Goal: Task Accomplishment & Management: Manage account settings

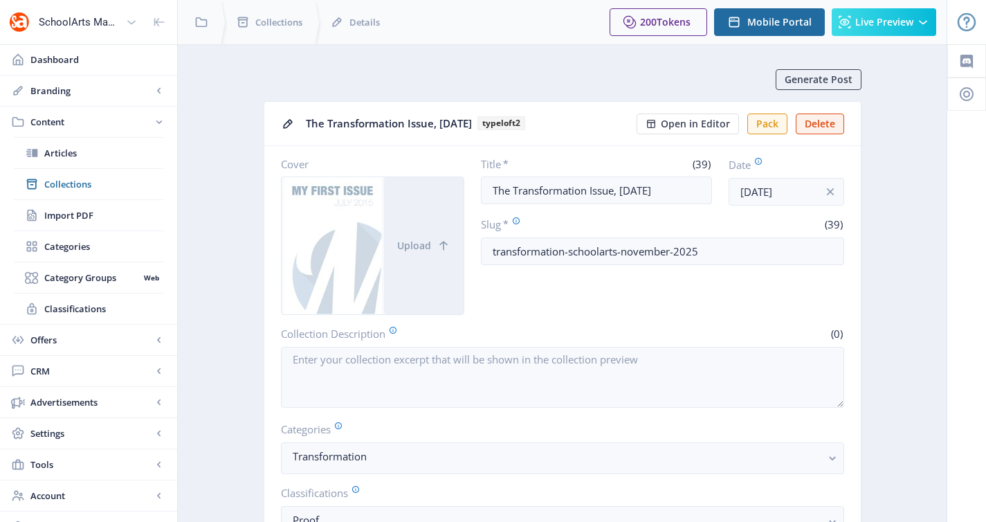
scroll to position [487, 0]
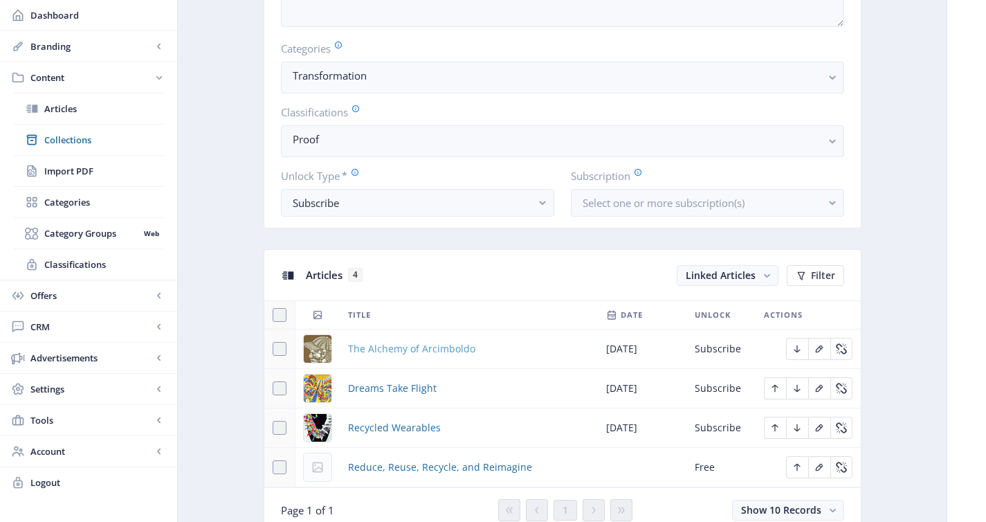
scroll to position [436, 0]
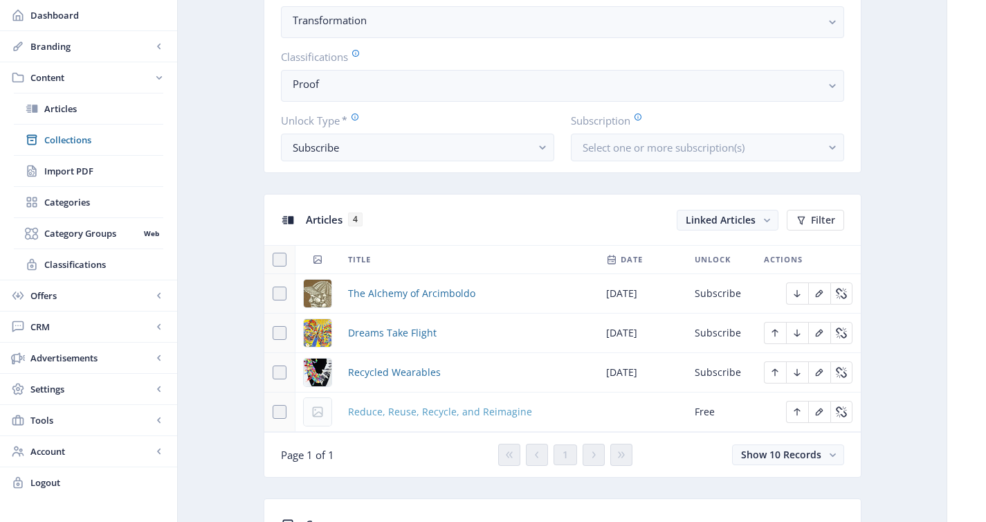
click at [395, 417] on span "Reduce, Reuse, Recycle, and Reimagine" at bounding box center [440, 412] width 184 height 17
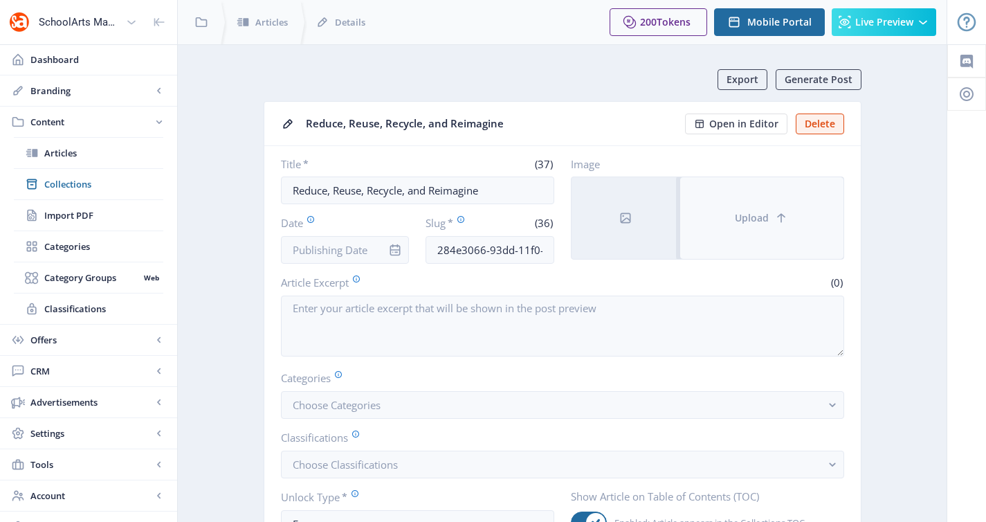
click at [703, 216] on button "Upload" at bounding box center [761, 218] width 163 height 82
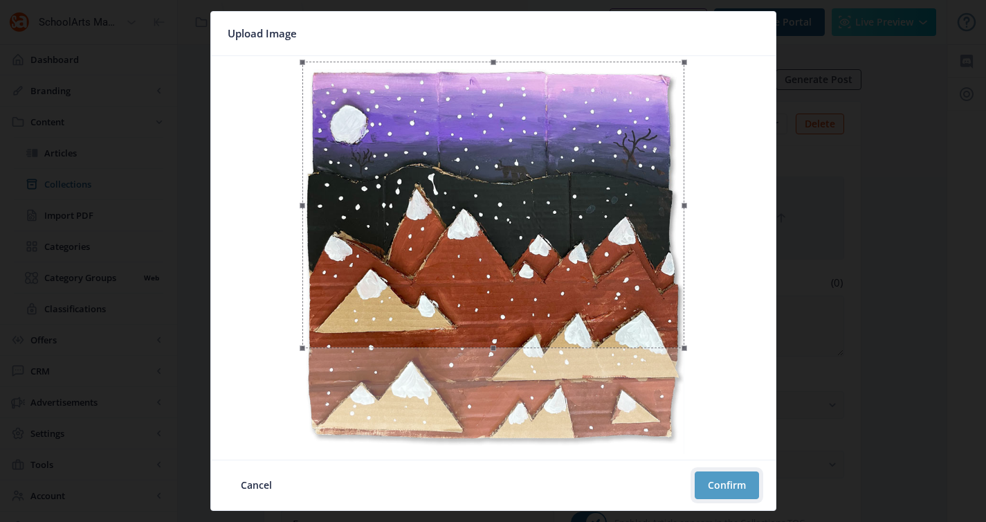
click at [732, 487] on button "Confirm" at bounding box center [727, 485] width 64 height 28
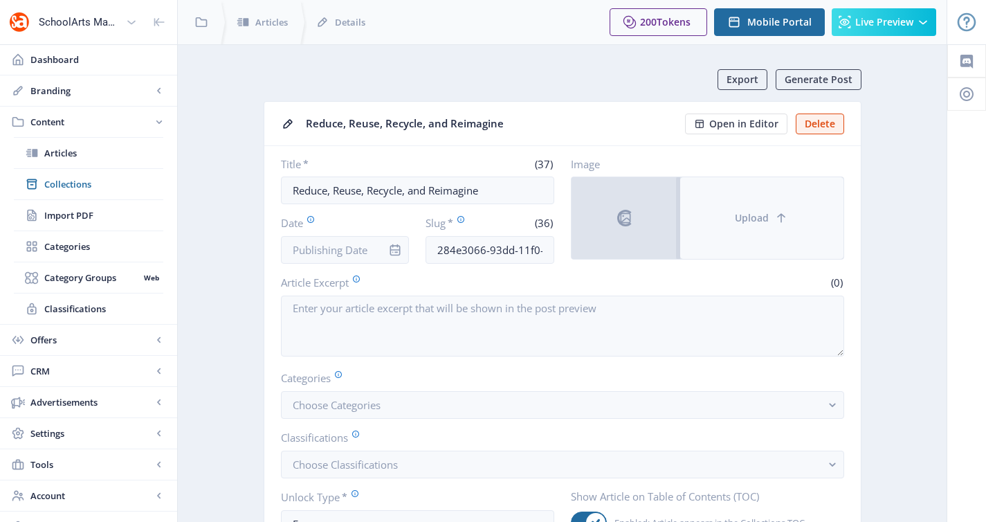
click at [774, 205] on button "Upload" at bounding box center [761, 218] width 163 height 82
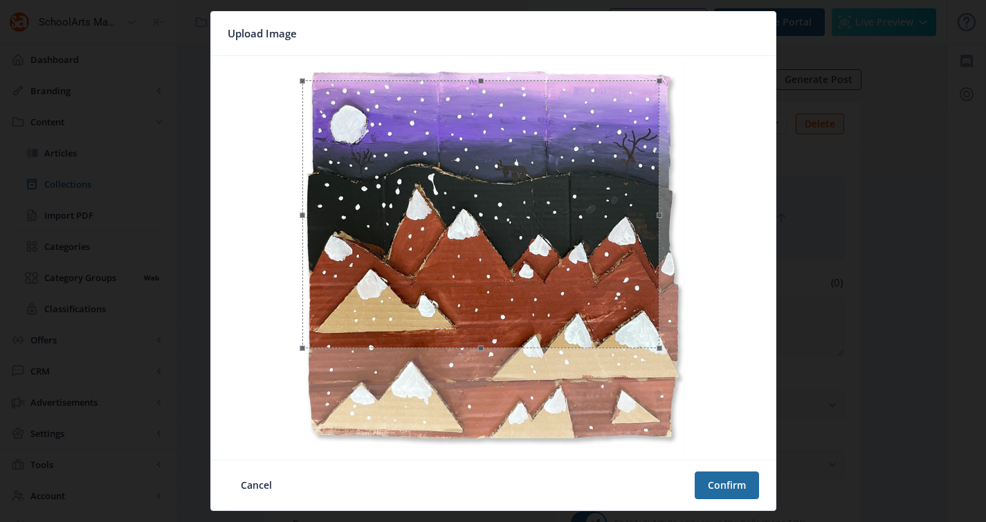
drag, startPoint x: 680, startPoint y: 65, endPoint x: 657, endPoint y: 100, distance: 42.0
click at [657, 100] on div at bounding box center [480, 214] width 357 height 268
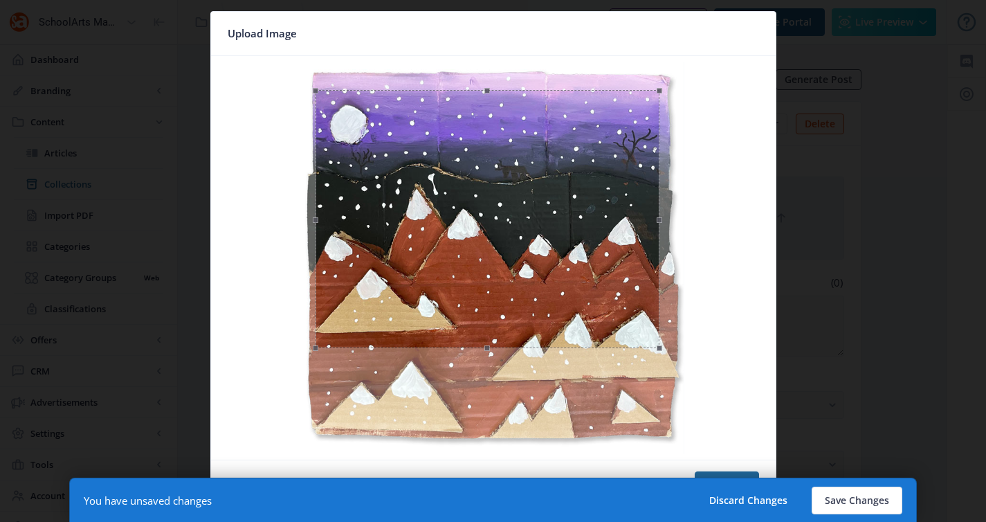
drag, startPoint x: 304, startPoint y: 81, endPoint x: 317, endPoint y: 90, distance: 15.9
click at [317, 90] on span at bounding box center [316, 91] width 6 height 6
click at [741, 473] on button "Confirm" at bounding box center [727, 485] width 64 height 28
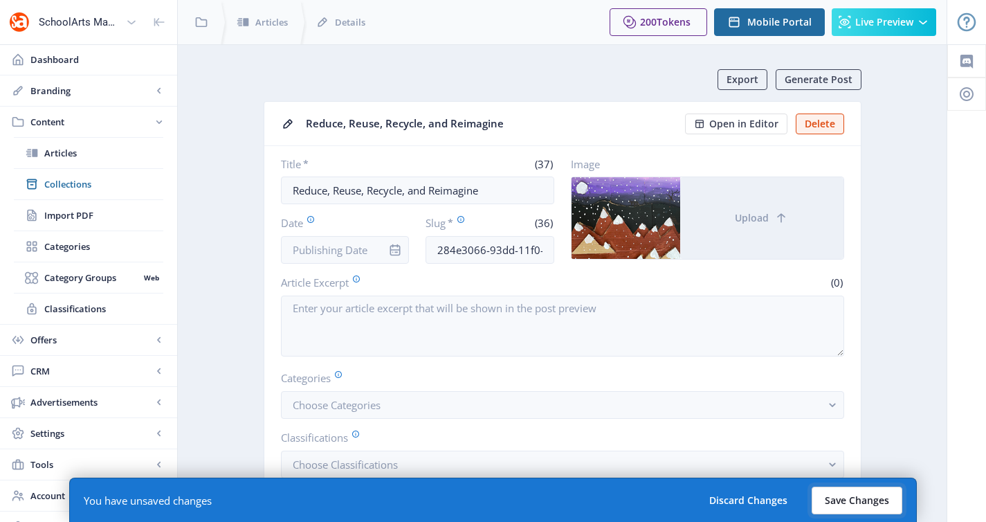
click at [859, 494] on button "Save Changes" at bounding box center [857, 501] width 91 height 28
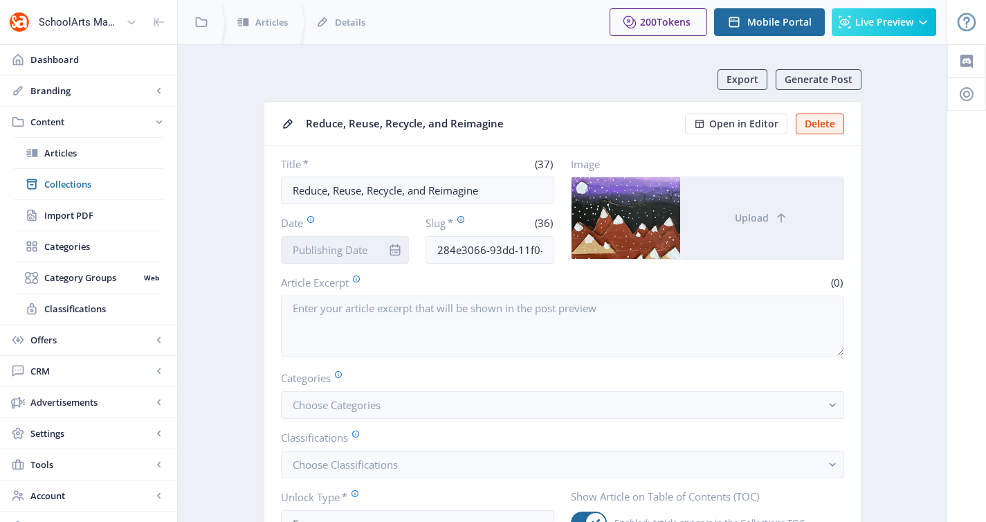
click at [370, 251] on input "Date" at bounding box center [345, 250] width 129 height 28
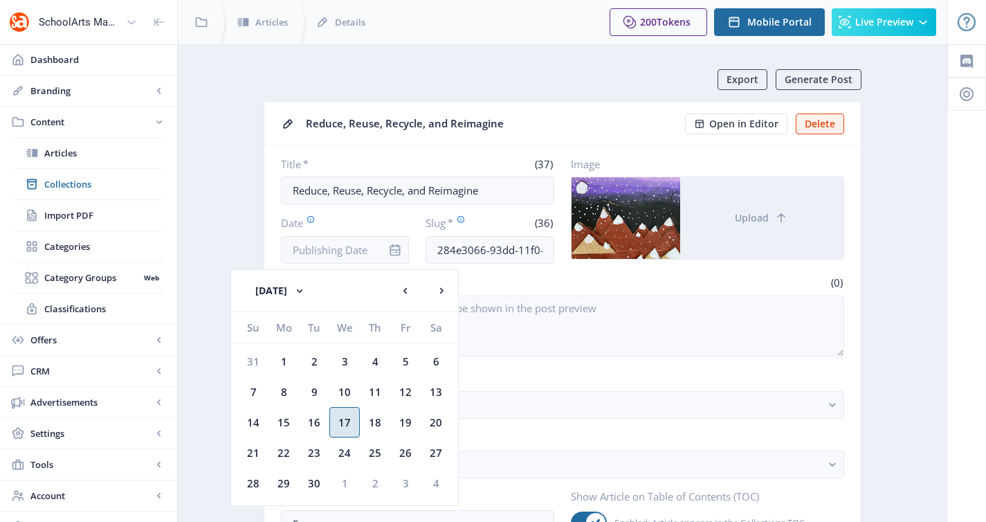
click at [354, 421] on div "17" at bounding box center [344, 422] width 30 height 30
type input "[DATE]"
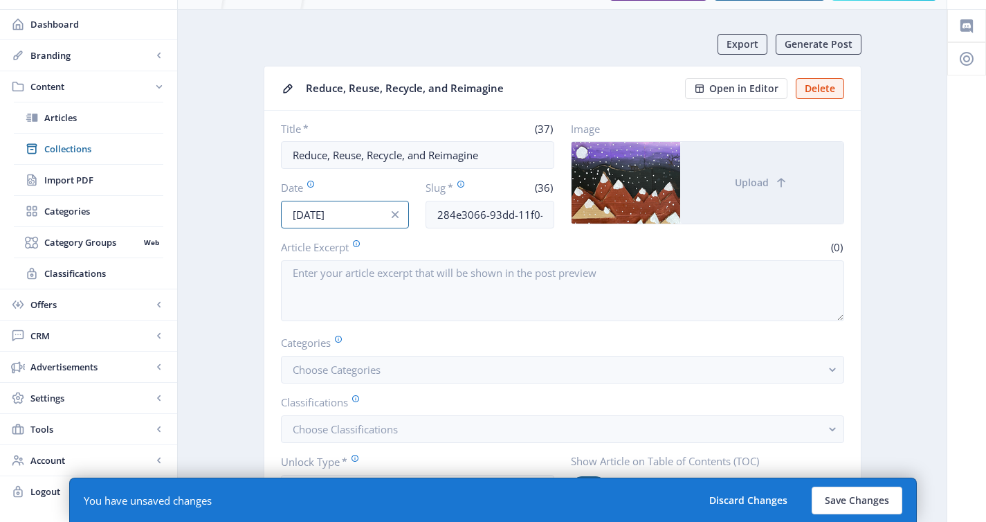
scroll to position [85, 0]
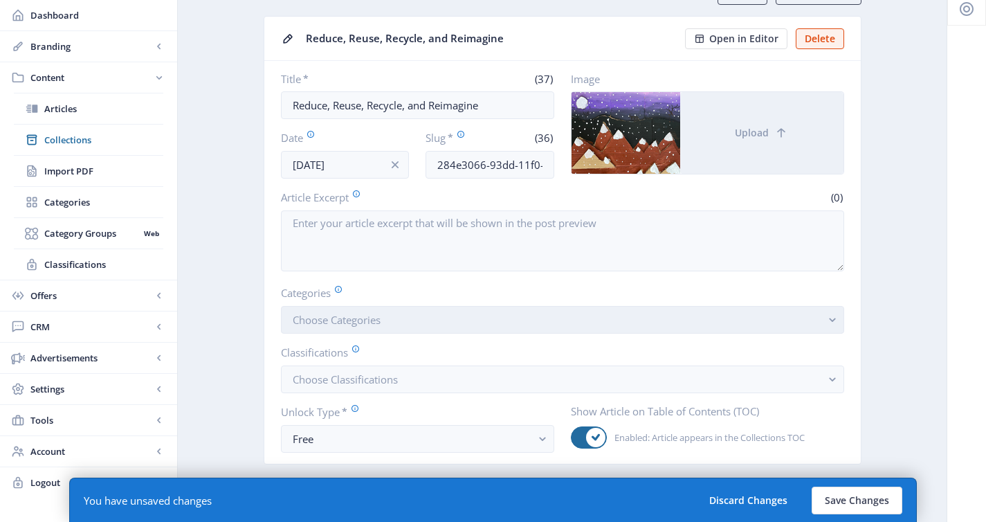
click at [375, 328] on button "Choose Categories" at bounding box center [562, 320] width 563 height 28
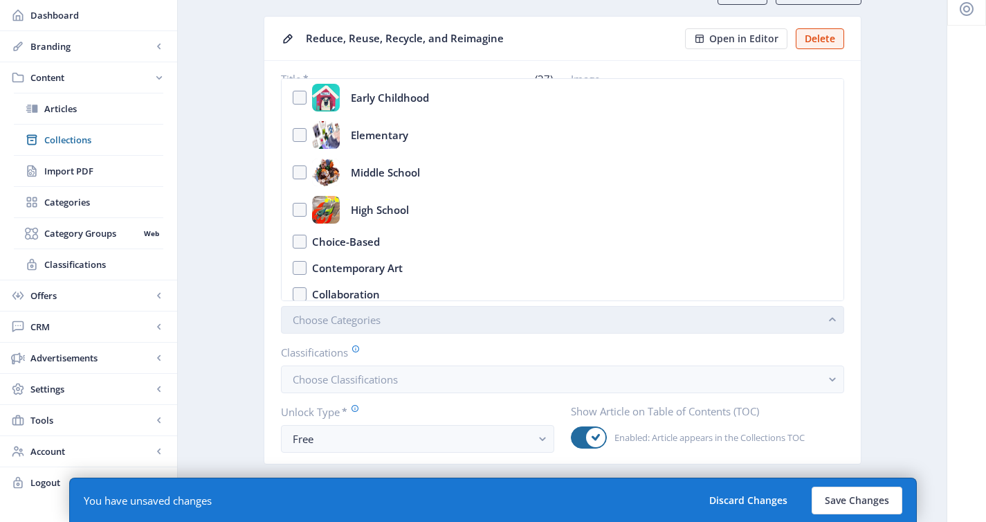
click at [377, 325] on span "Choose Categories" at bounding box center [337, 320] width 88 height 14
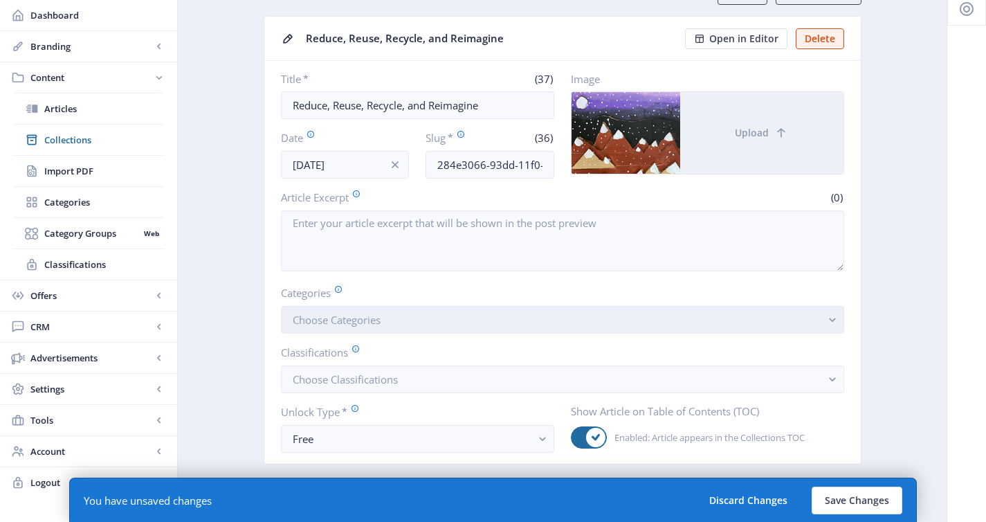
click at [374, 327] on button "Choose Categories" at bounding box center [562, 320] width 563 height 28
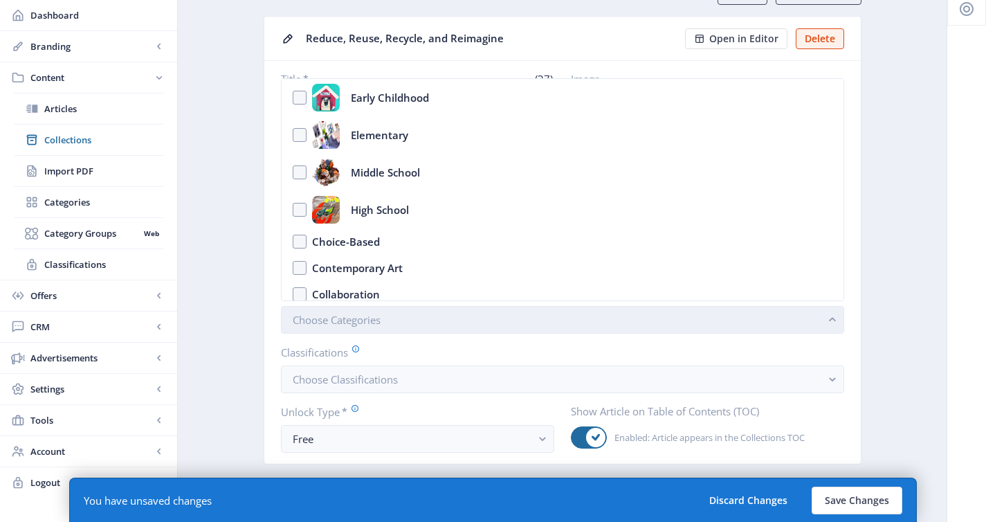
scroll to position [0, 0]
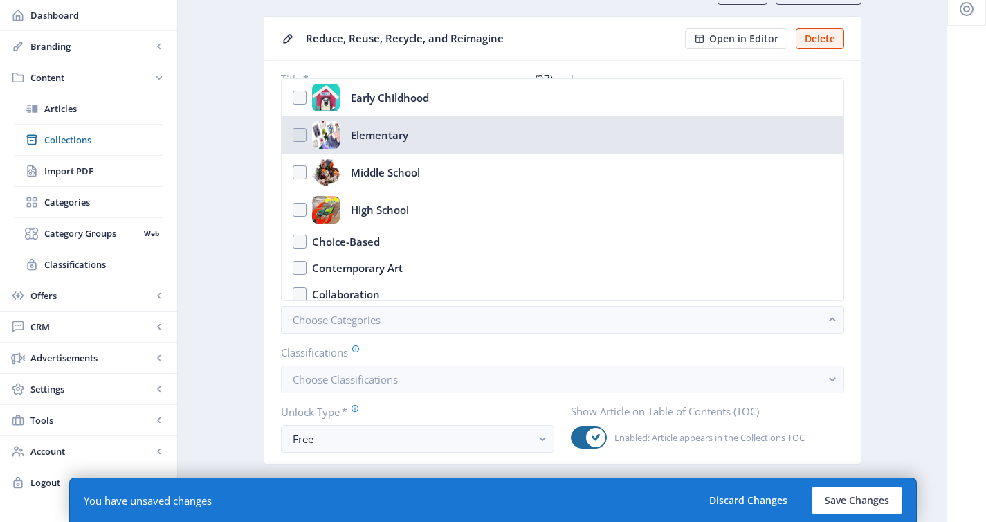
click at [367, 131] on div "Elementary" at bounding box center [379, 135] width 57 height 28
checkbox input "true"
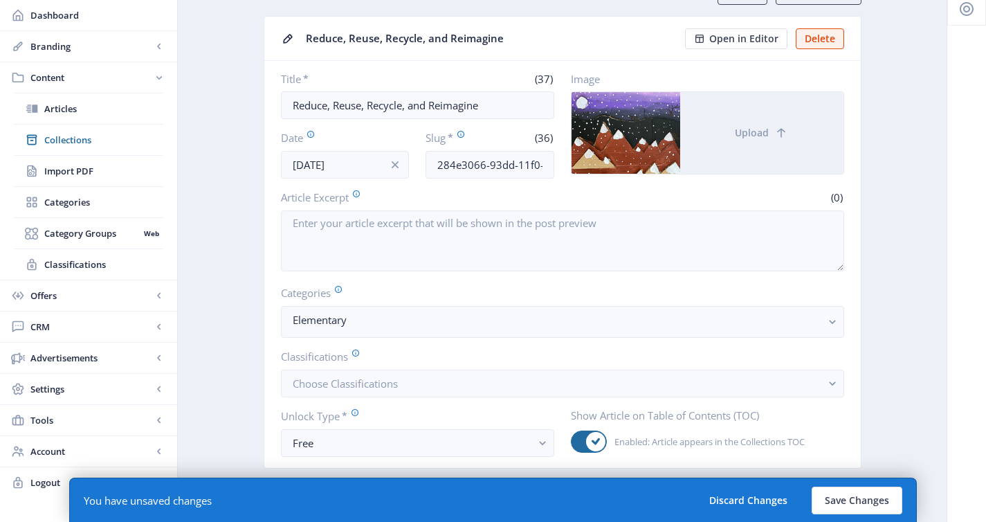
scroll to position [234, 0]
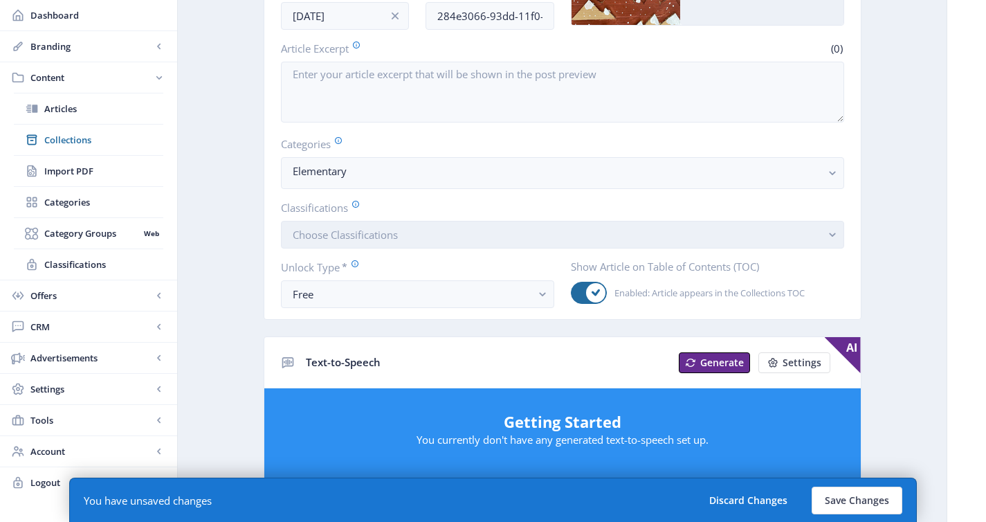
click at [344, 237] on span "Choose Classifications" at bounding box center [345, 235] width 105 height 14
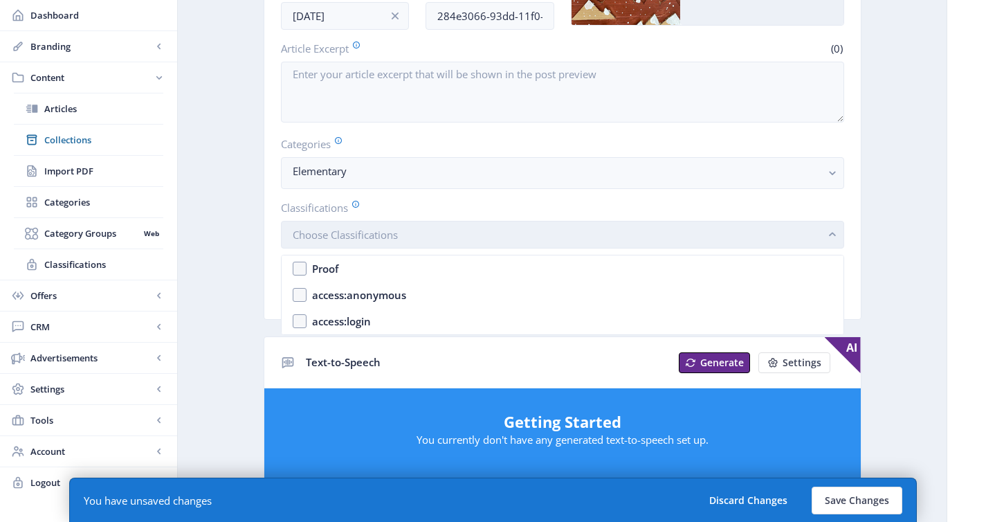
scroll to position [0, 0]
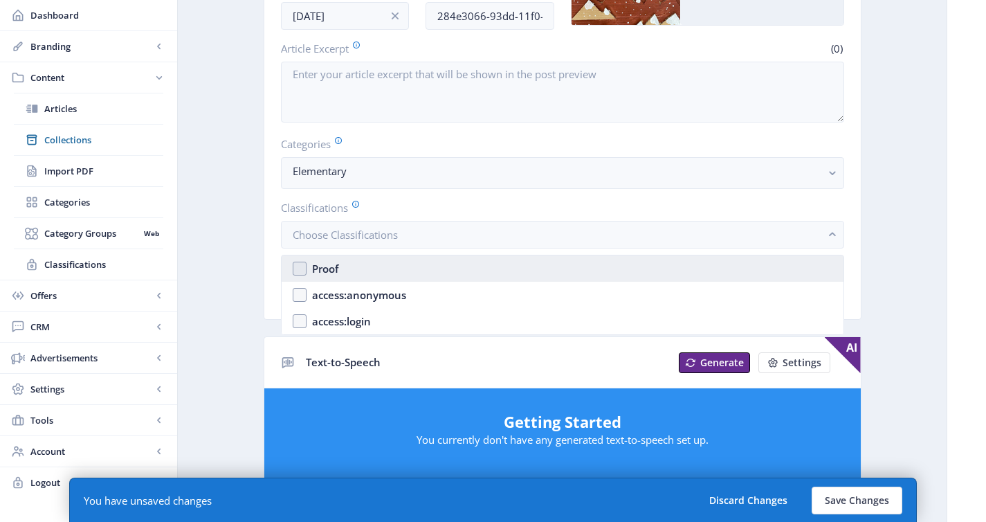
click at [353, 269] on nb-option "Proof" at bounding box center [563, 268] width 562 height 26
checkbox input "true"
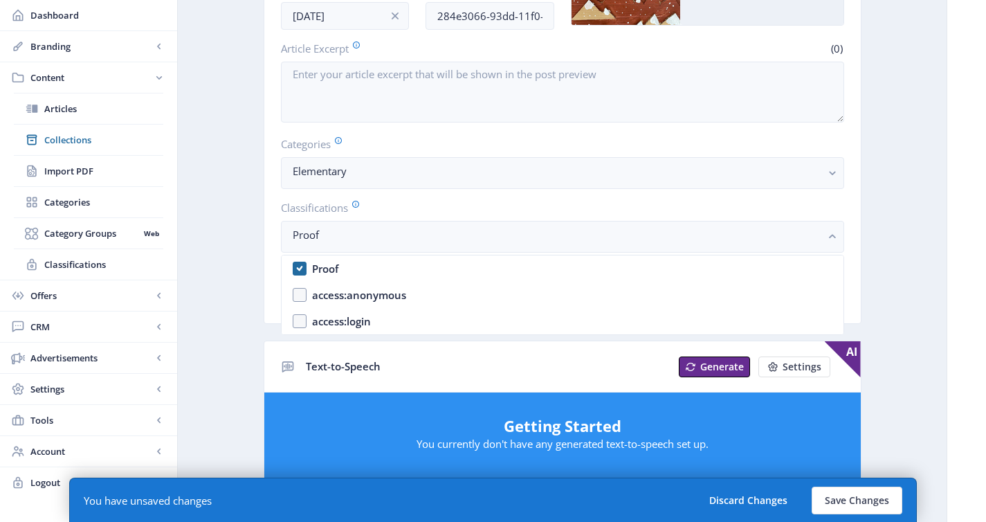
click at [239, 315] on app-content-article "Export Generate Post Reduce, Reuse, Recycle, and Reimagine Open in Editor Delet…" at bounding box center [562, 495] width 721 height 1321
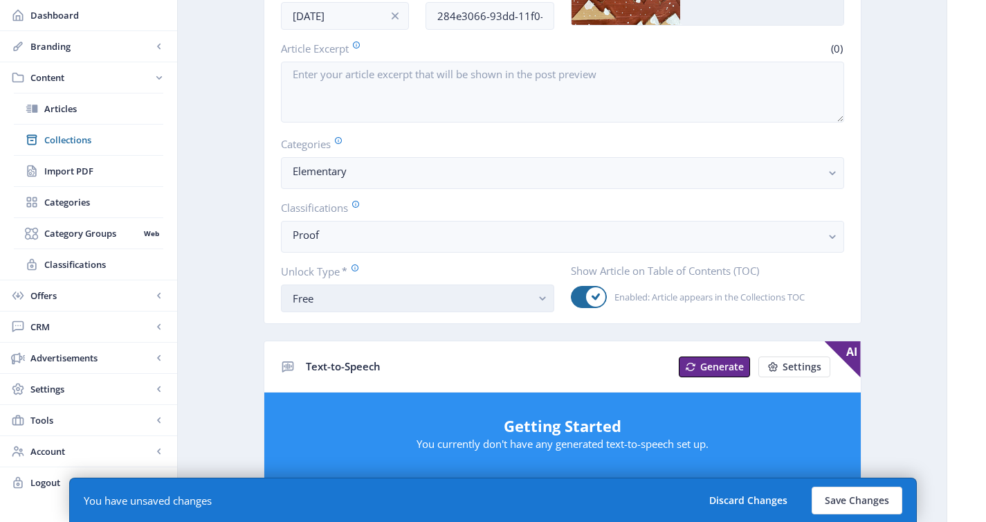
click at [309, 310] on button "Free" at bounding box center [417, 298] width 273 height 28
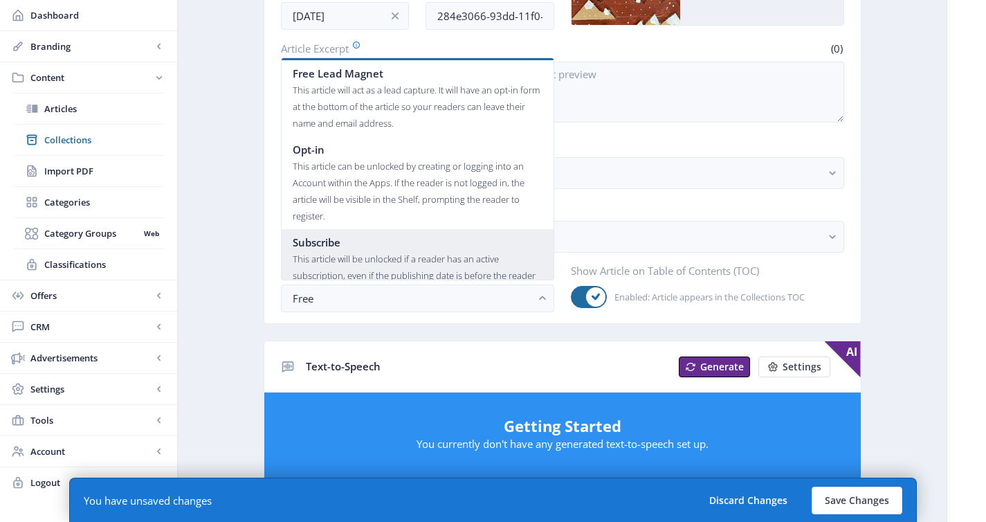
scroll to position [83, 0]
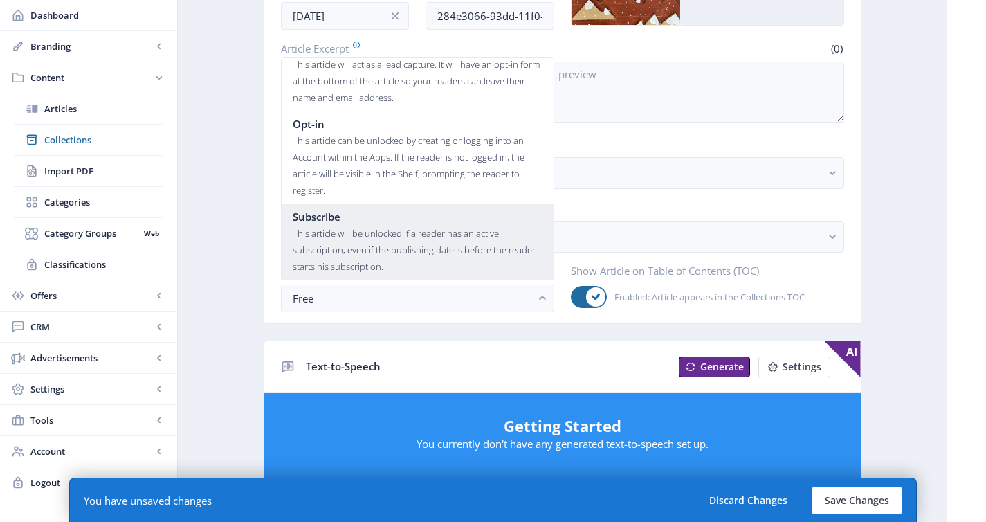
click at [368, 234] on div "This article will be unlocked if a reader has an active subscription, even if t…" at bounding box center [418, 250] width 250 height 50
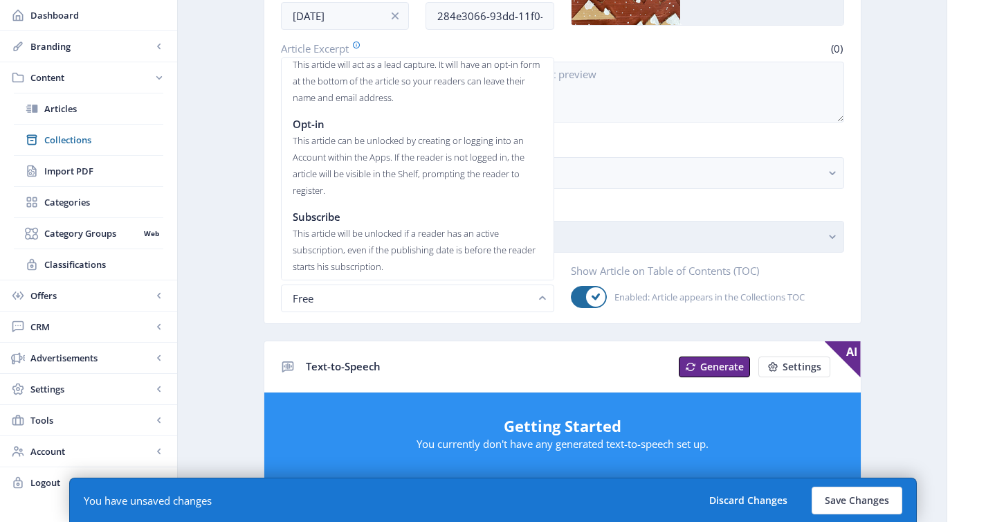
scroll to position [234, 0]
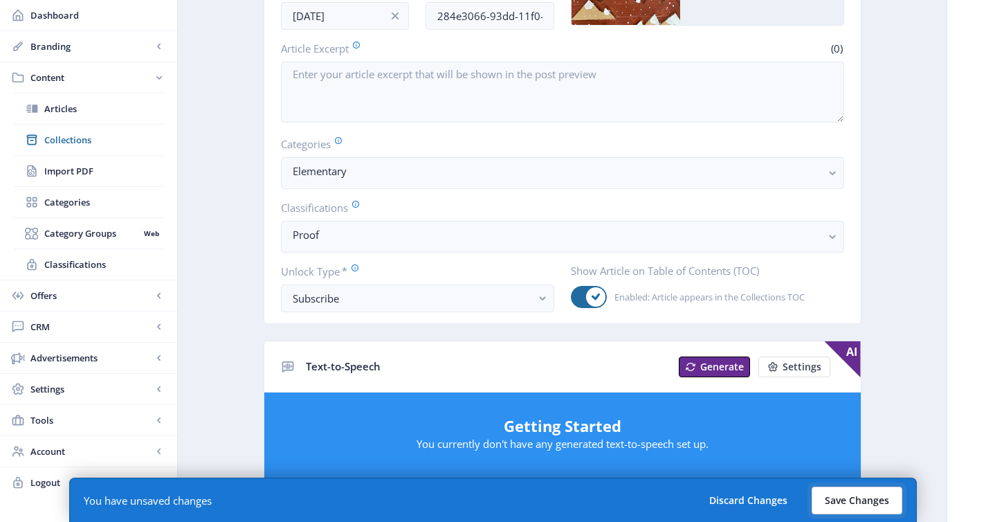
click at [867, 505] on button "Save Changes" at bounding box center [857, 501] width 91 height 28
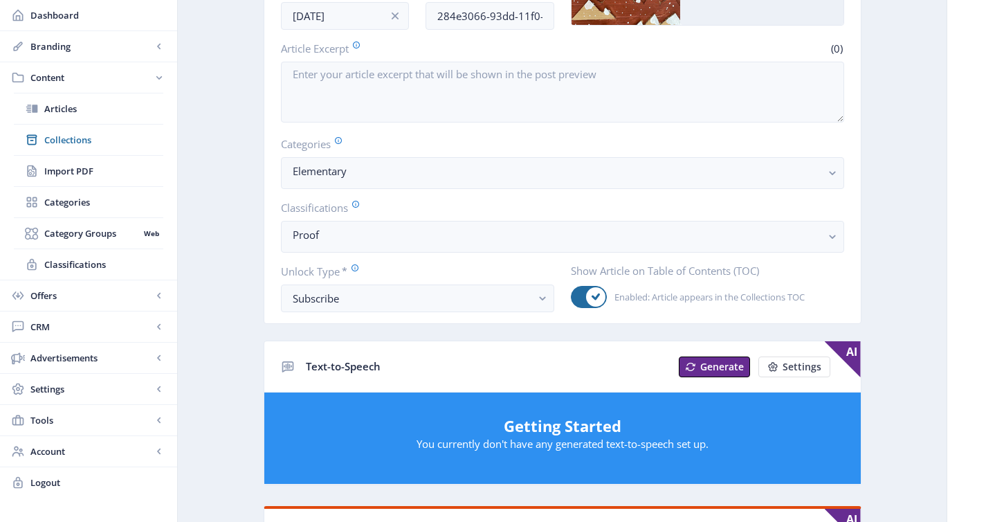
click at [914, 208] on app-content-article "Export Generate Post Reduce, Reuse, Recycle, and Reimagine Open in Editor Delet…" at bounding box center [562, 495] width 721 height 1321
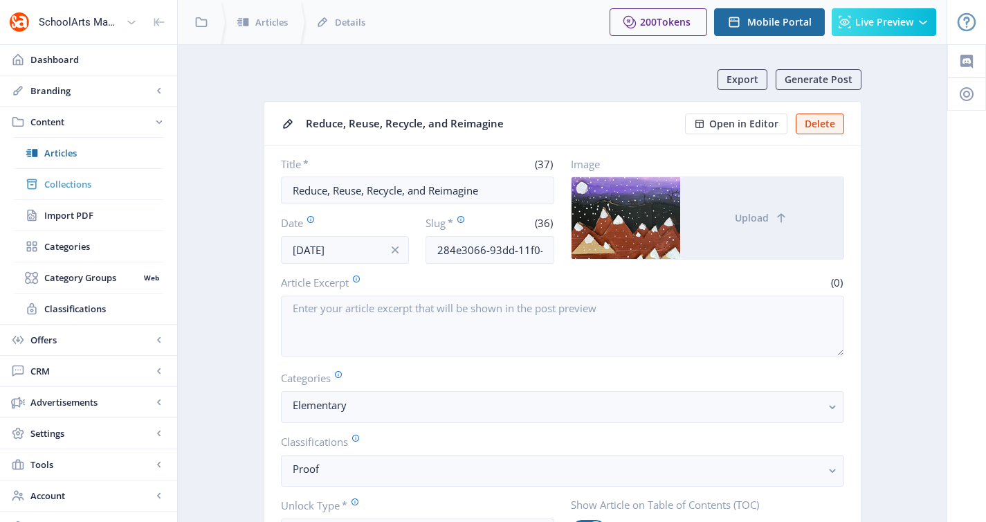
click at [75, 183] on span "Collections" at bounding box center [103, 184] width 119 height 14
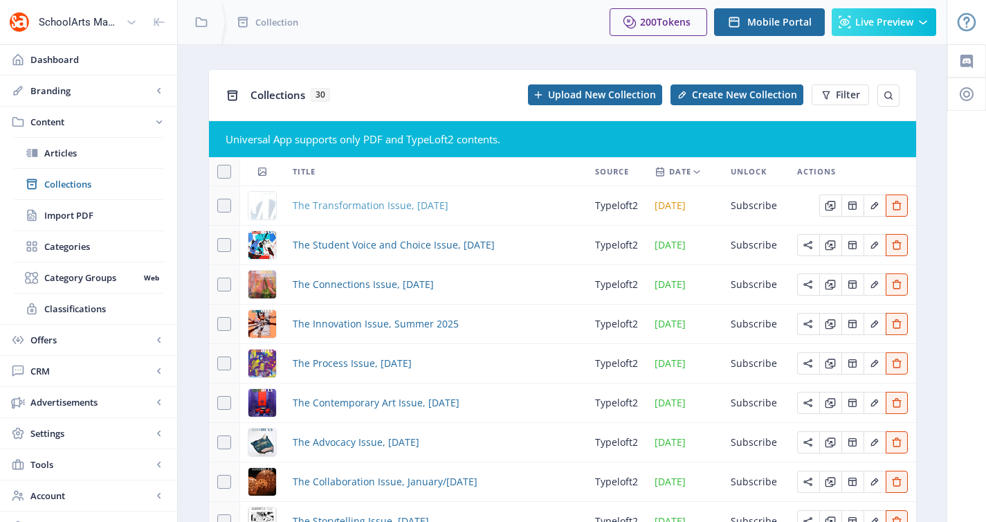
click at [342, 207] on span "The Transformation Issue, [DATE]" at bounding box center [371, 205] width 156 height 17
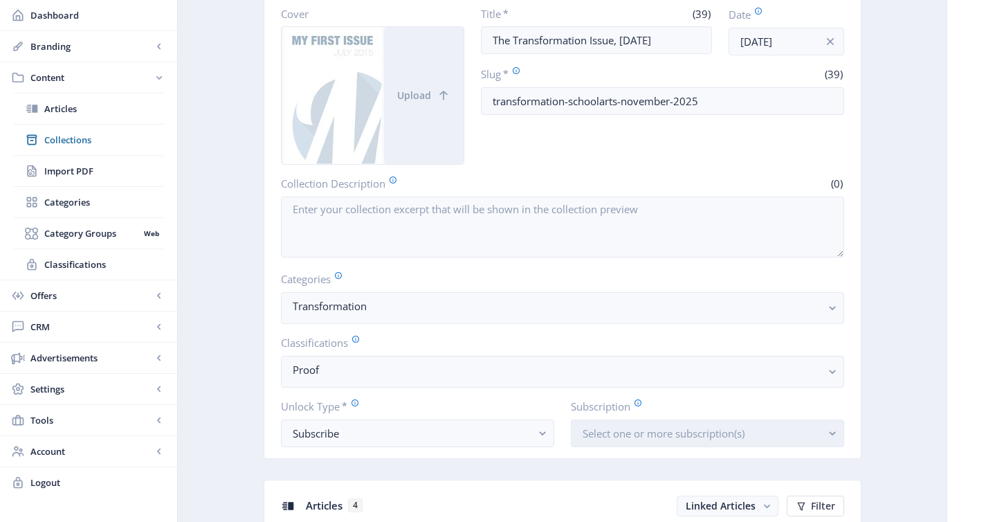
scroll to position [388, 0]
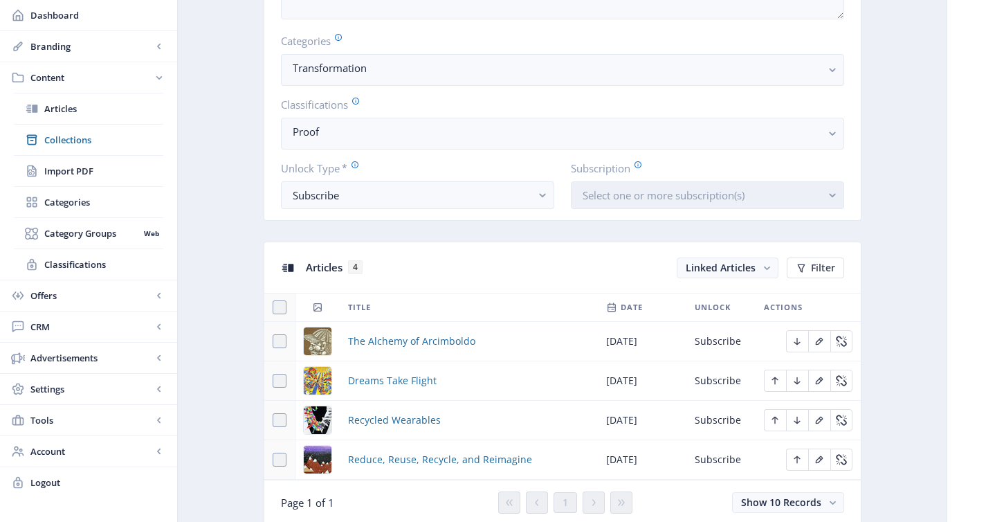
click at [633, 201] on span "Select one or more subscription(s)" at bounding box center [664, 195] width 162 height 14
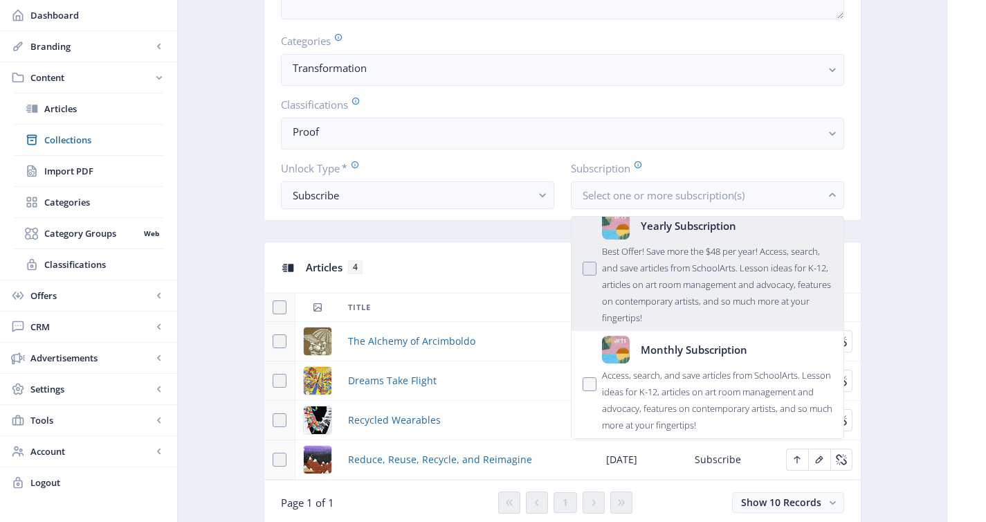
scroll to position [0, 0]
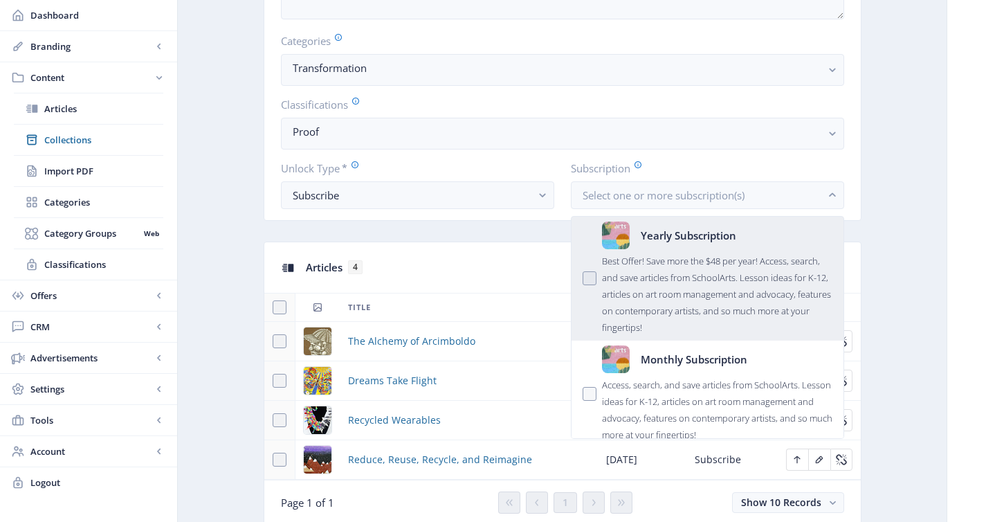
click at [664, 319] on div "Best Offer! Save more the $48 per year! Access, search, and save articles from …" at bounding box center [717, 292] width 230 height 87
checkbox input "true"
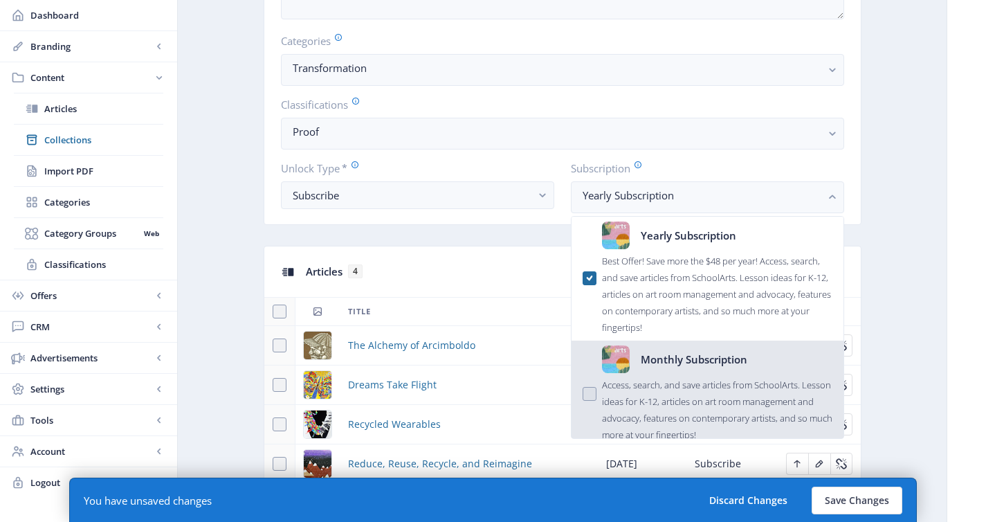
click at [635, 390] on div "Access, search, and save articles from SchoolArts. Lesson ideas for K-12, artic…" at bounding box center [717, 408] width 230 height 70
checkbox input "true"
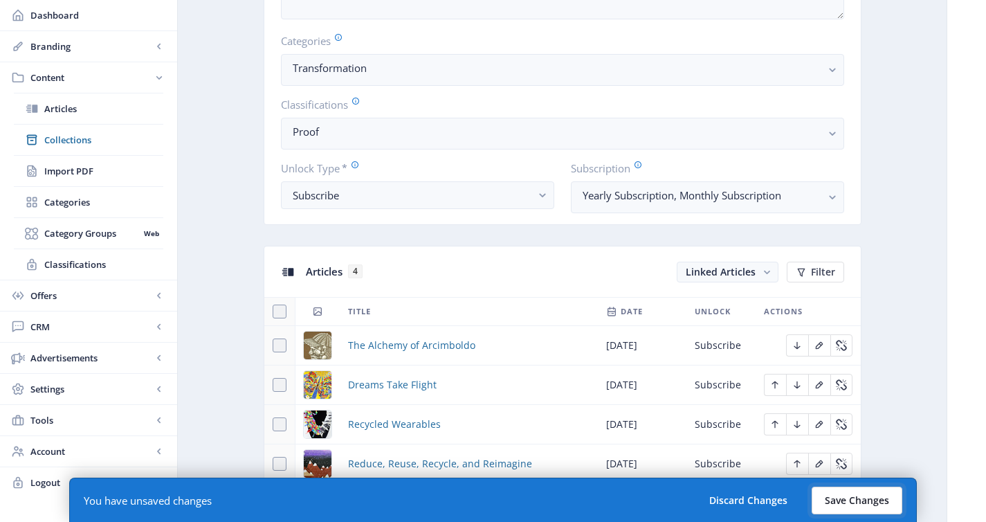
click at [858, 503] on button "Save Changes" at bounding box center [857, 501] width 91 height 28
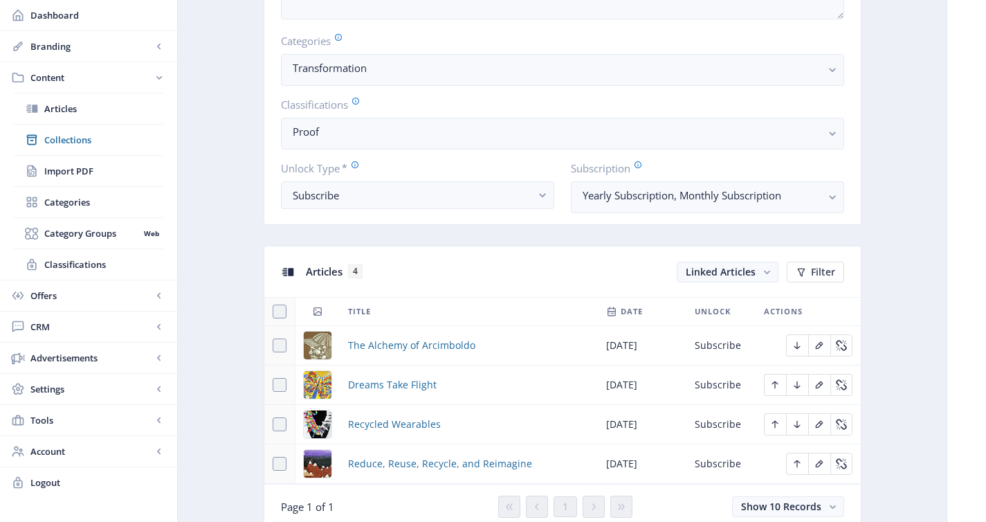
scroll to position [147, 0]
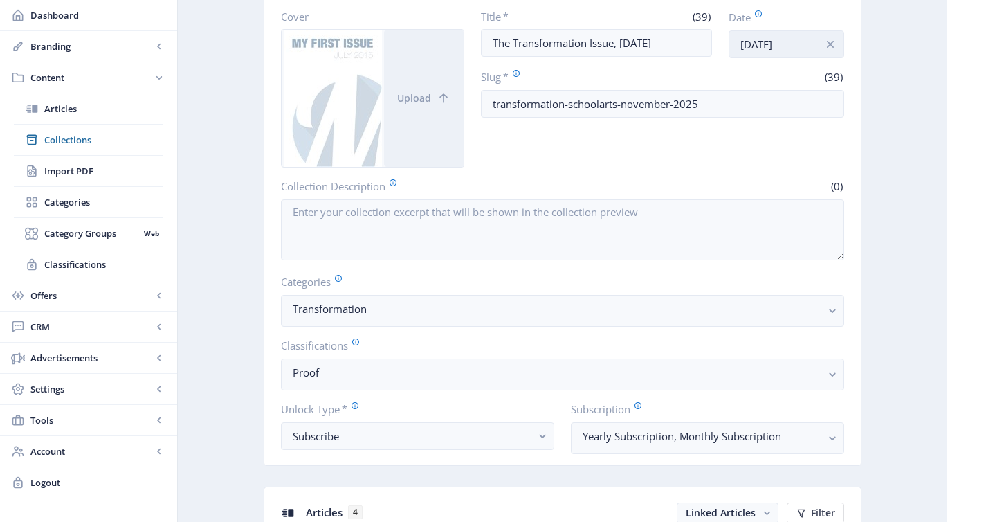
click at [761, 55] on input "[DATE]" at bounding box center [787, 44] width 116 height 28
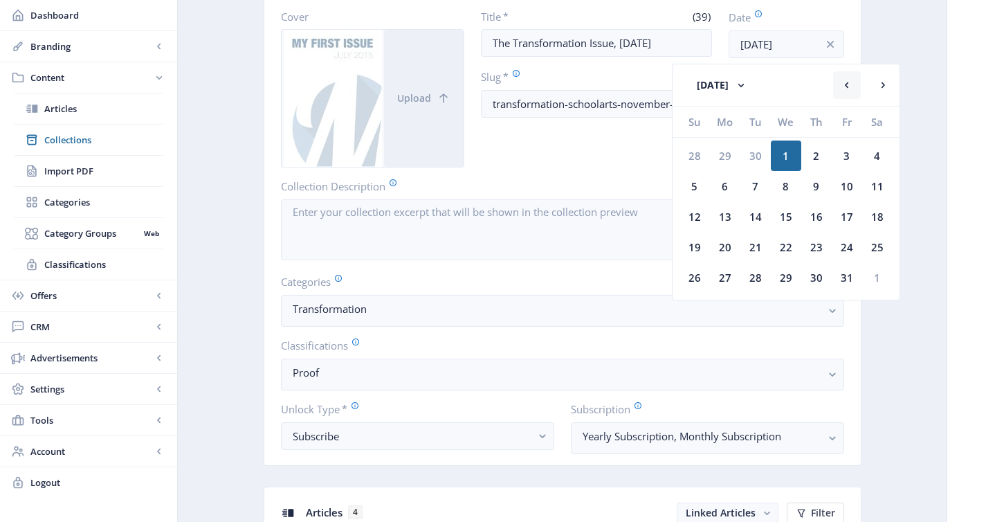
click at [842, 85] on rect at bounding box center [847, 85] width 14 height 14
click at [779, 224] on div "17" at bounding box center [786, 216] width 30 height 30
type input "[DATE]"
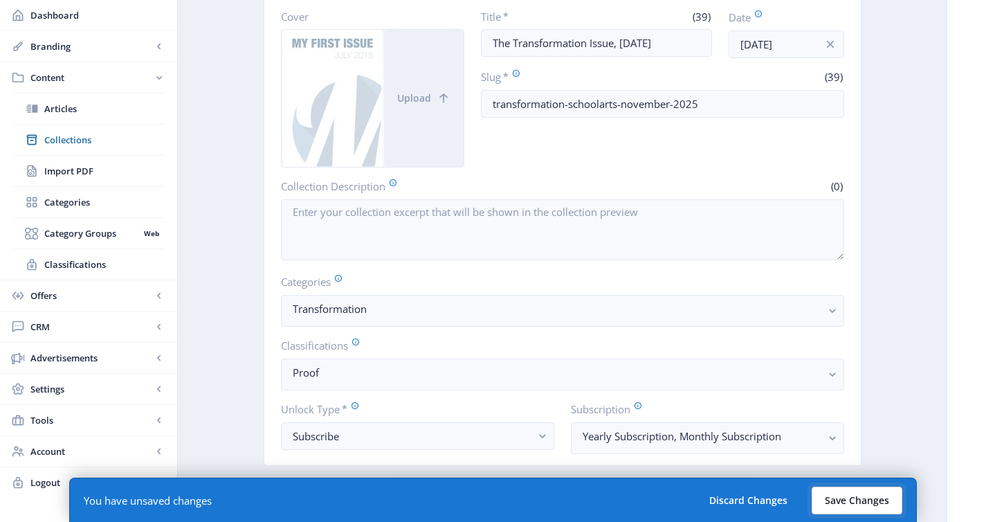
click at [854, 498] on button "Save Changes" at bounding box center [857, 501] width 91 height 28
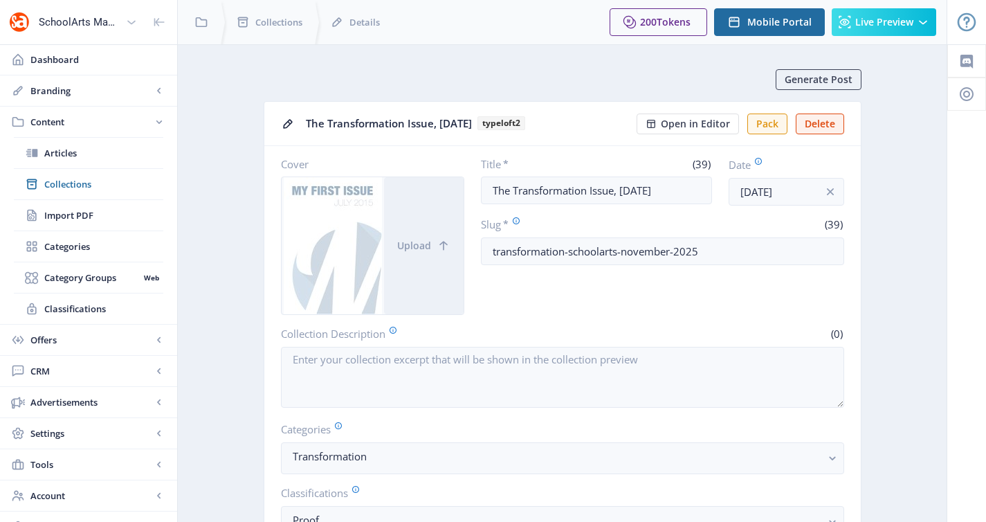
scroll to position [414, 0]
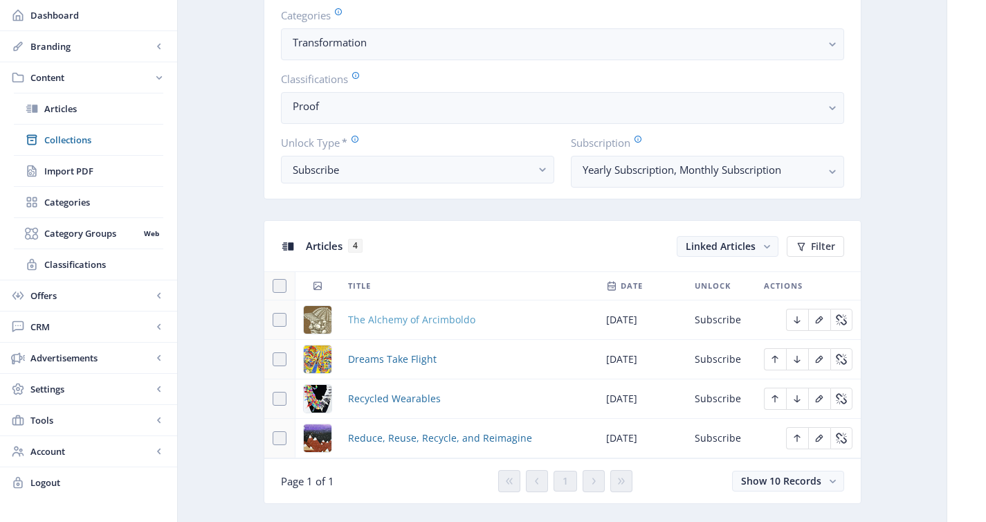
click at [430, 316] on span "The Alchemy of Arcimboldo" at bounding box center [411, 319] width 127 height 17
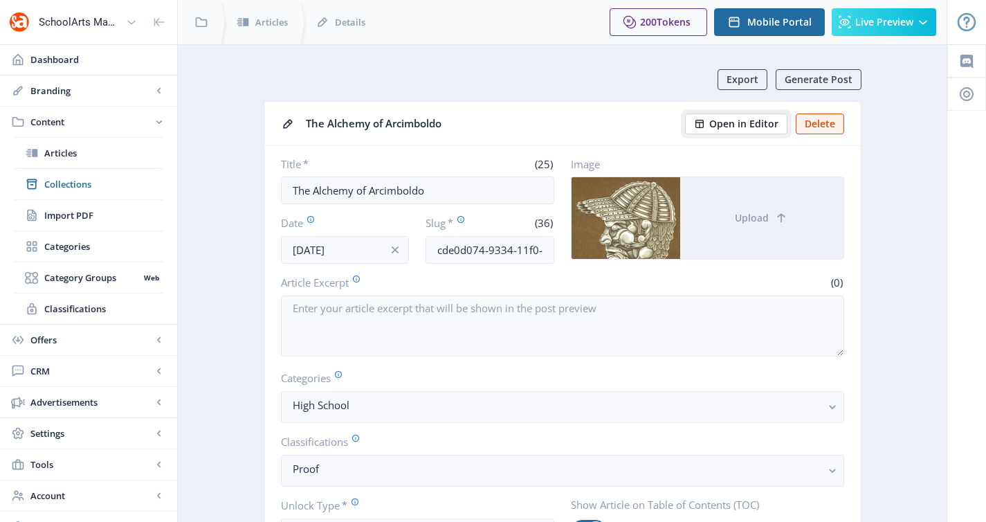
click at [725, 118] on span "Open in Editor" at bounding box center [743, 123] width 69 height 11
click at [734, 127] on span "Open in Editor" at bounding box center [743, 123] width 69 height 11
click at [114, 179] on span "Collections" at bounding box center [103, 184] width 119 height 14
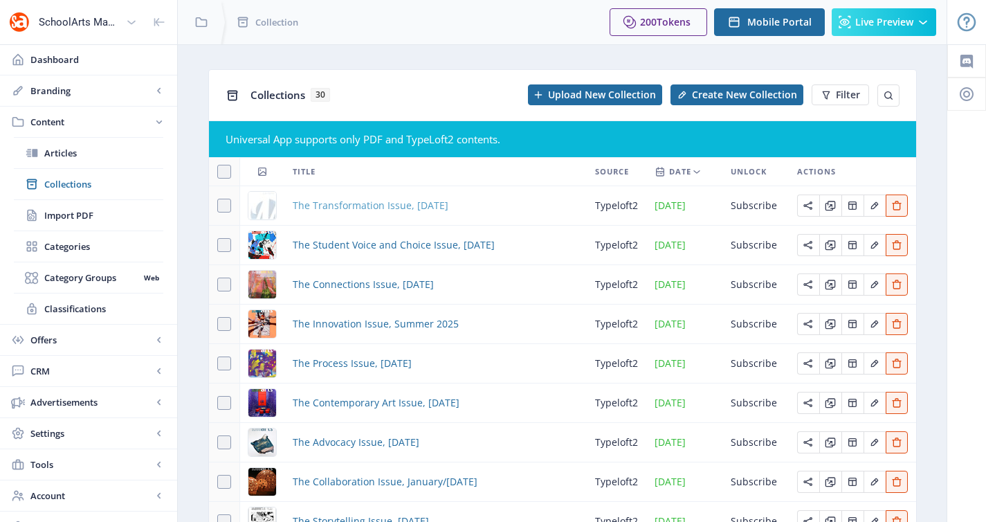
click at [354, 206] on span "The Transformation Issue, [DATE]" at bounding box center [371, 205] width 156 height 17
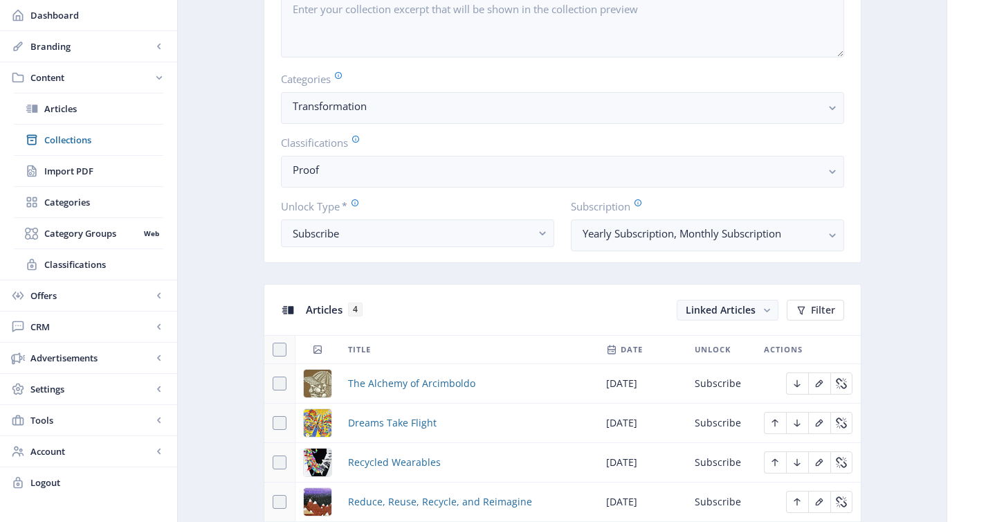
scroll to position [581, 0]
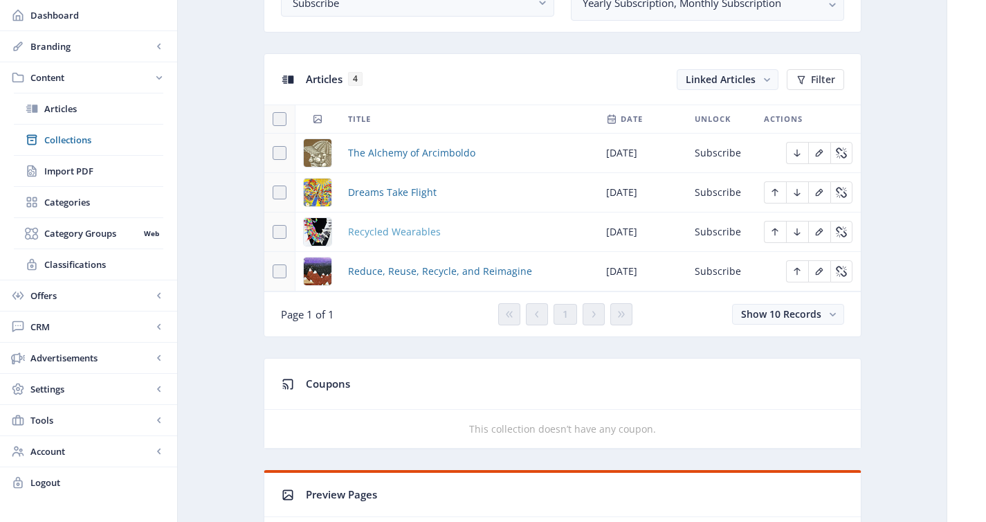
click at [397, 236] on span "Recycled Wearables" at bounding box center [394, 232] width 93 height 17
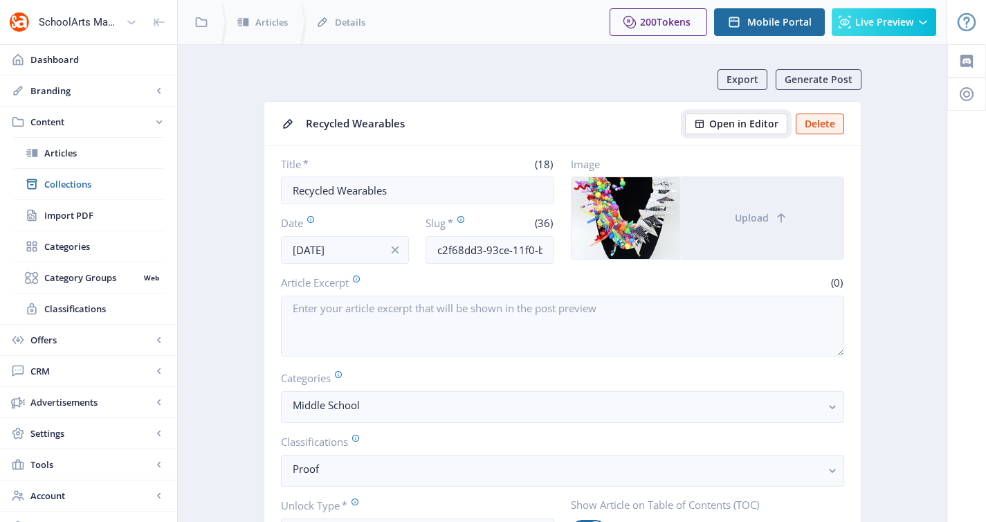
click at [757, 118] on span "Open in Editor" at bounding box center [743, 123] width 69 height 11
click at [112, 169] on link "Collections" at bounding box center [89, 184] width 150 height 30
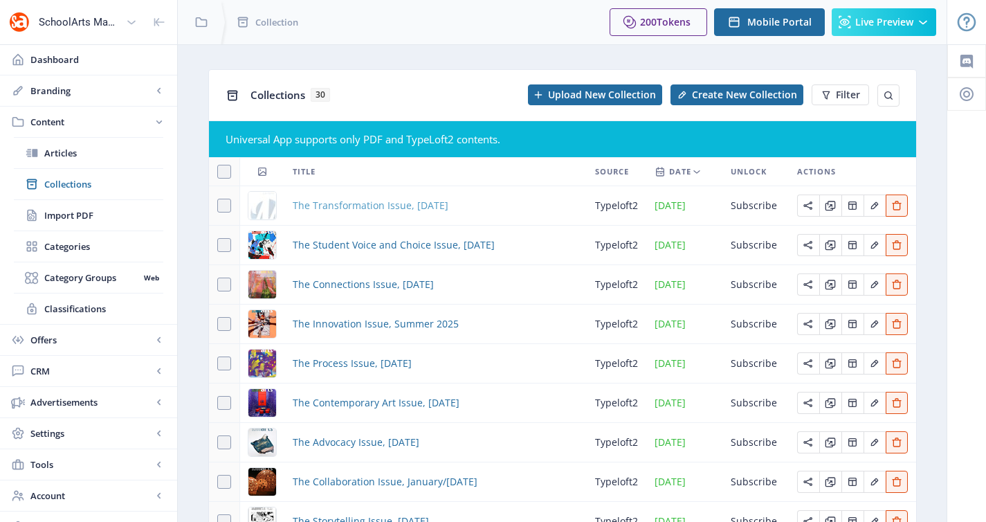
click at [363, 205] on span "The Transformation Issue, [DATE]" at bounding box center [371, 205] width 156 height 17
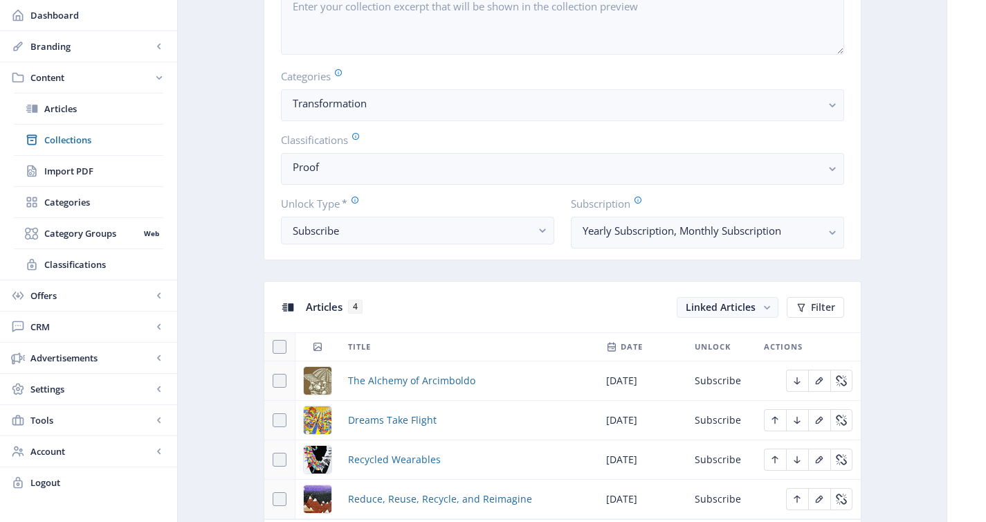
scroll to position [637, 0]
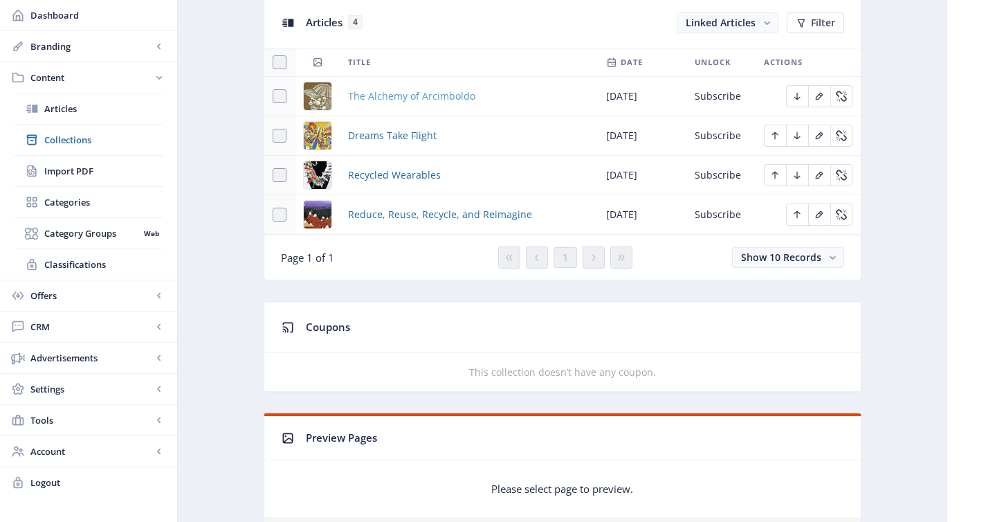
click at [417, 100] on span "The Alchemy of Arcimboldo" at bounding box center [411, 96] width 127 height 17
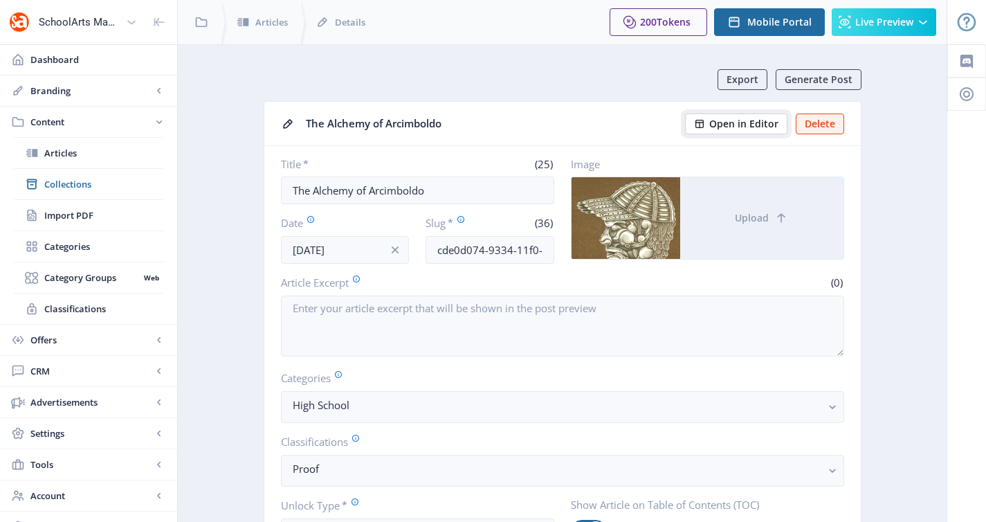
click at [763, 118] on span "Open in Editor" at bounding box center [743, 123] width 69 height 11
